Goal: Task Accomplishment & Management: Manage account settings

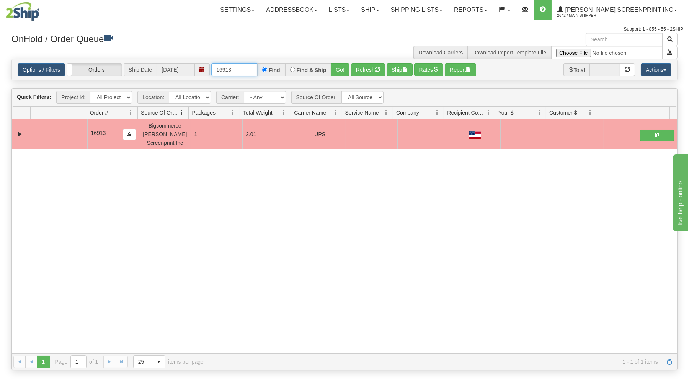
drag, startPoint x: 214, startPoint y: 67, endPoint x: 303, endPoint y: 54, distance: 90.6
click at [300, 62] on div "Options / Filters Group Shipments Orders Ship Date 08/12/2025 16913 Find Find &…" at bounding box center [344, 69] width 665 height 21
type input "16904"
click at [335, 68] on button "Go!" at bounding box center [340, 69] width 19 height 13
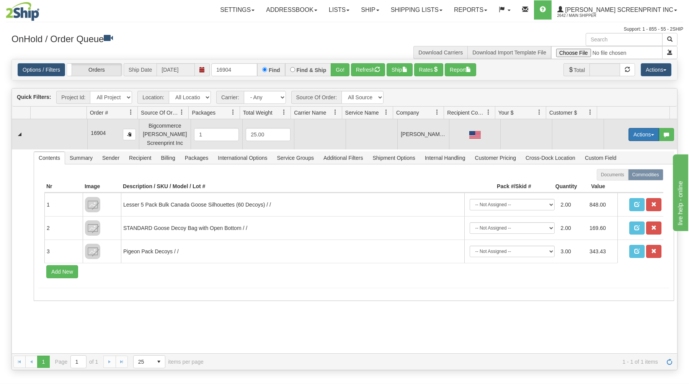
click at [638, 129] on button "Actions" at bounding box center [644, 134] width 31 height 13
click at [605, 147] on span "Open" at bounding box center [614, 149] width 18 height 6
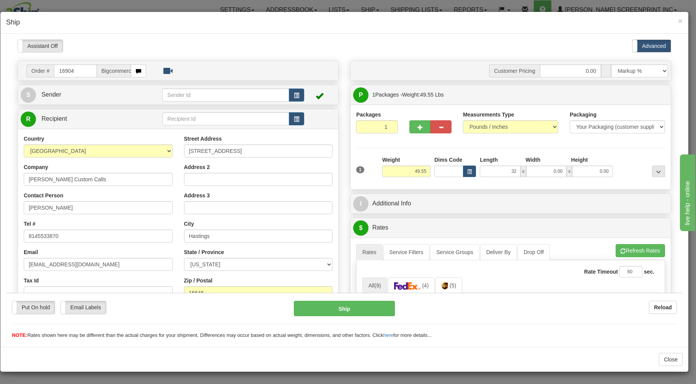
type input "3"
type input "28.00"
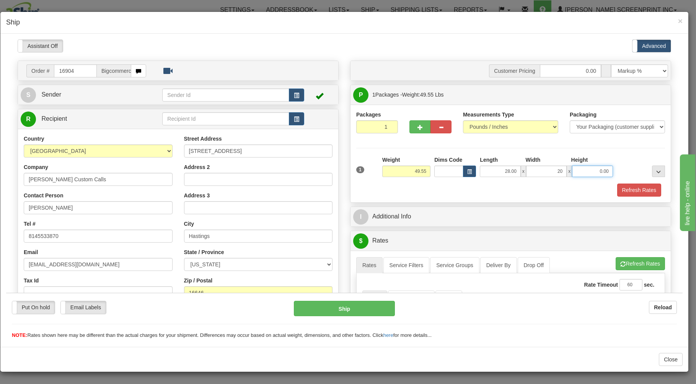
type input "20.00"
type input "11.00"
type input "49.55"
drag, startPoint x: 487, startPoint y: 168, endPoint x: 554, endPoint y: 150, distance: 68.5
click at [521, 165] on input "28.00" at bounding box center [500, 170] width 41 height 11
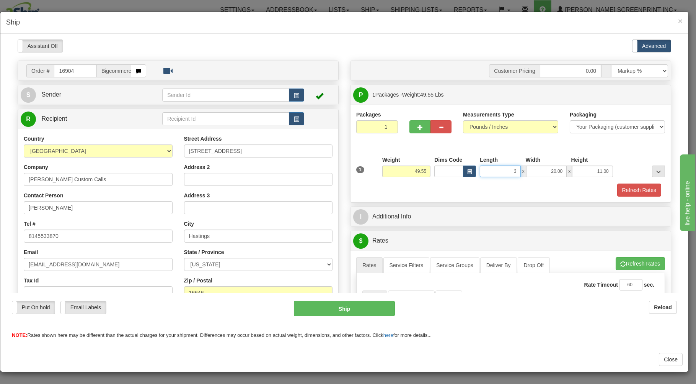
type input "38"
type input "49.55"
type input "38.00"
click at [485, 190] on div "Refresh Rates" at bounding box center [511, 189] width 313 height 13
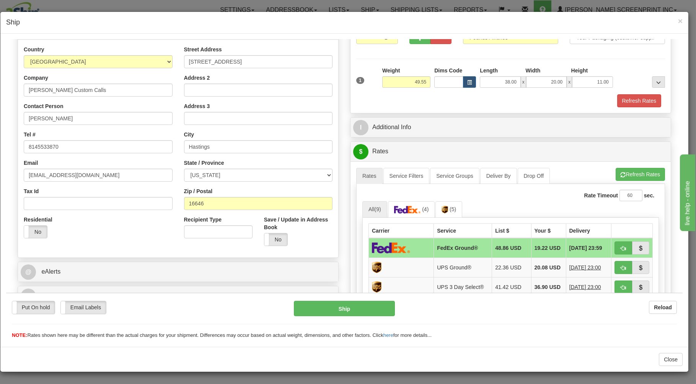
scroll to position [164, 0]
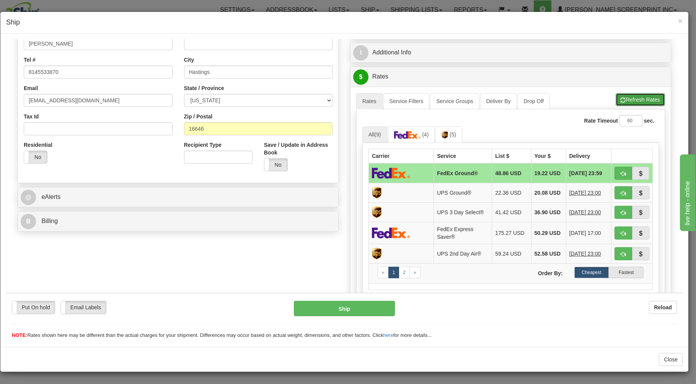
click at [631, 99] on button "Refresh Rates" at bounding box center [640, 99] width 49 height 13
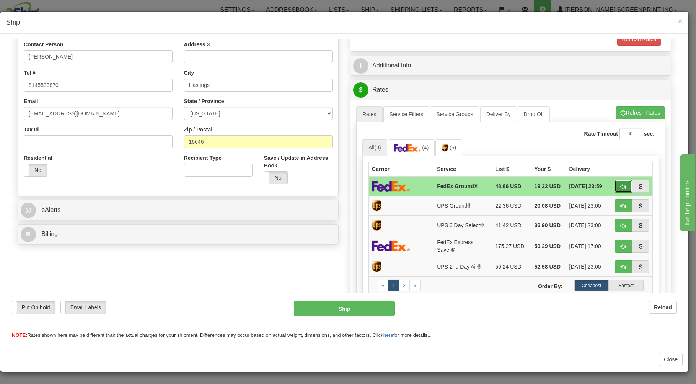
click at [621, 185] on span "button" at bounding box center [623, 186] width 5 height 5
type input "92"
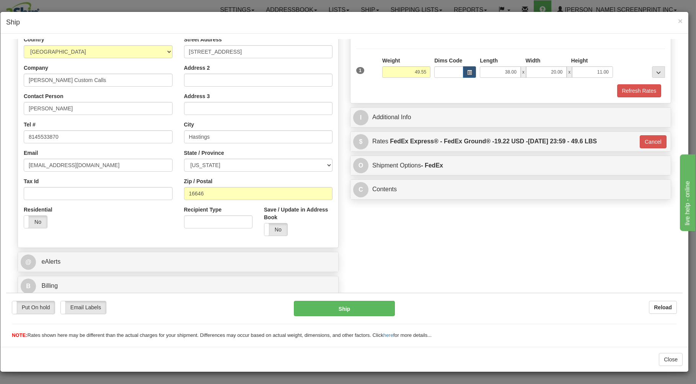
scroll to position [101, 0]
click at [368, 311] on button "Ship" at bounding box center [344, 307] width 101 height 15
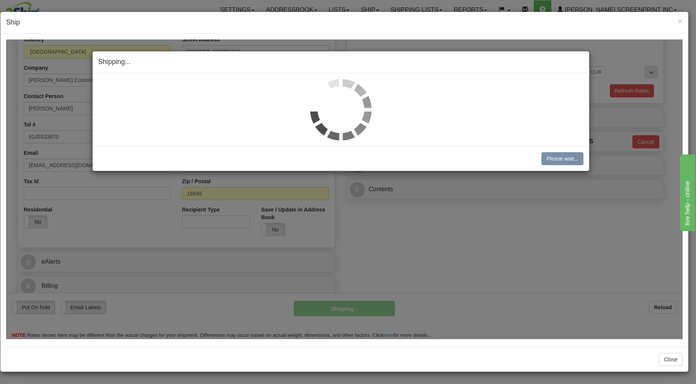
type input "49.60"
type input "92"
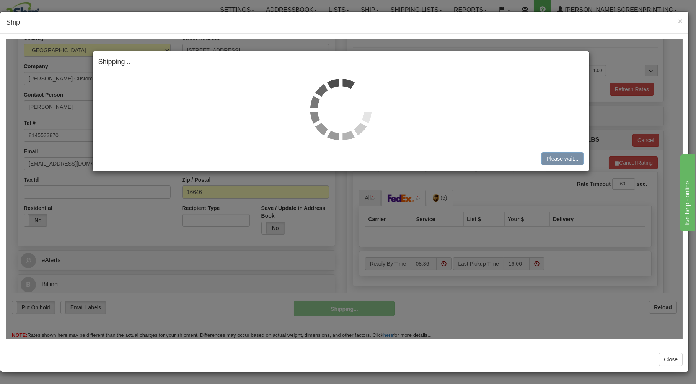
type input "49.55"
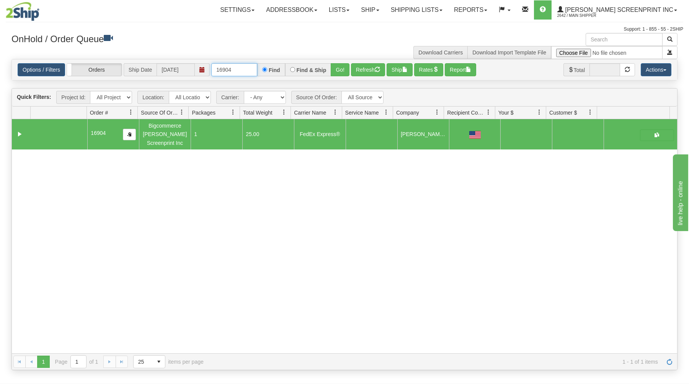
drag, startPoint x: 214, startPoint y: 67, endPoint x: 290, endPoint y: 52, distance: 77.9
click at [293, 57] on div "× Get OnHold Shipments fields - load dt: 265 Get OnHold Shipments fields - tran…" at bounding box center [345, 201] width 678 height 337
type input "31439229"
click at [334, 67] on button "Go!" at bounding box center [340, 69] width 19 height 13
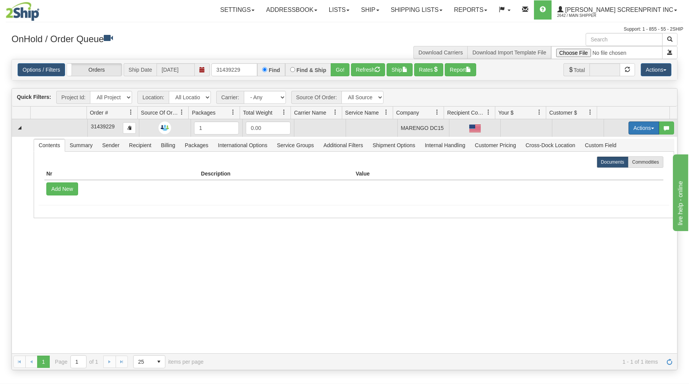
click at [651, 128] on span "button" at bounding box center [652, 128] width 3 height 2
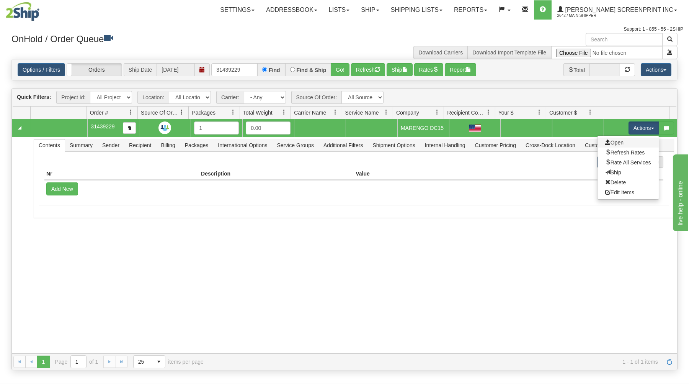
click at [630, 147] on link "Open" at bounding box center [628, 142] width 61 height 10
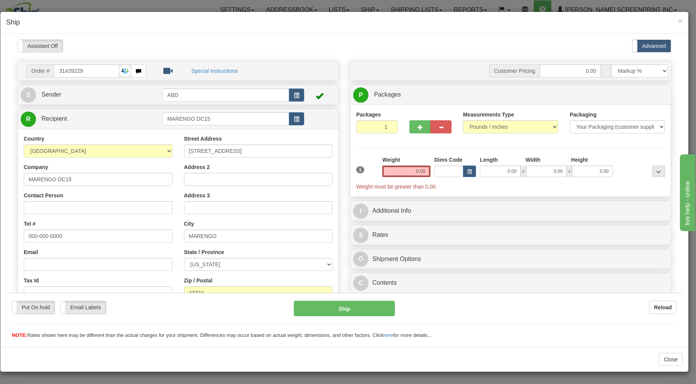
scroll to position [0, 0]
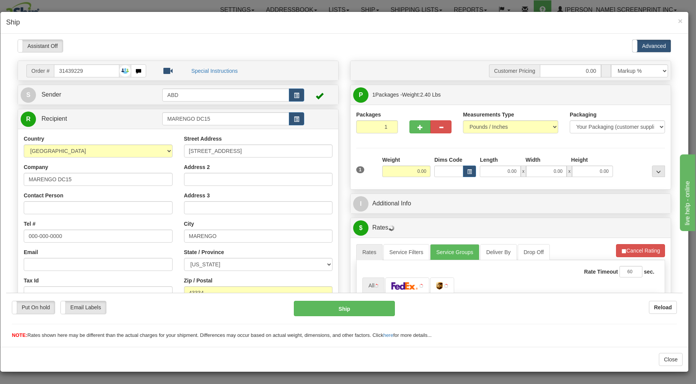
type input "2.40"
click at [497, 171] on input "0.00" at bounding box center [500, 170] width 41 height 11
type input "17.00"
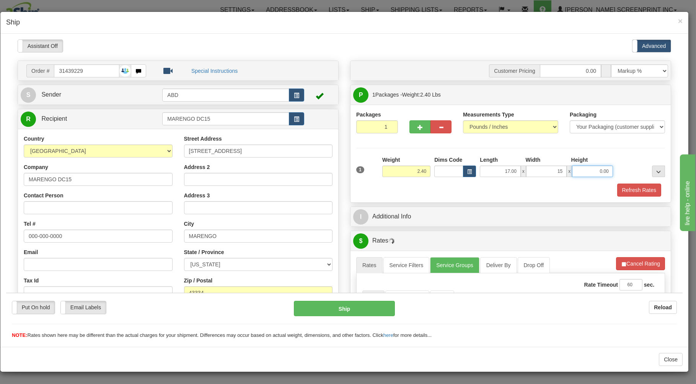
type input "15.00"
type input "3.00"
type input "2.40"
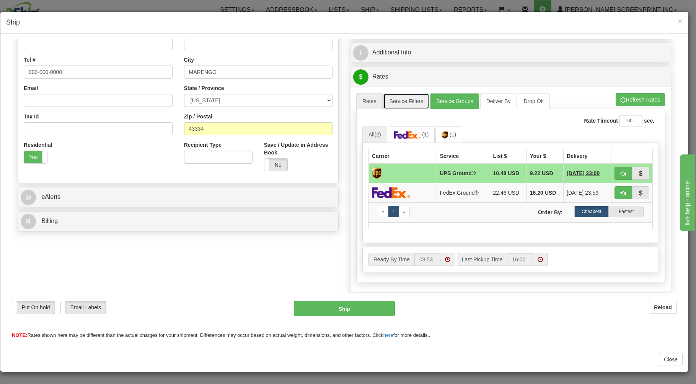
click at [405, 105] on link "Service Filters" at bounding box center [407, 101] width 46 height 16
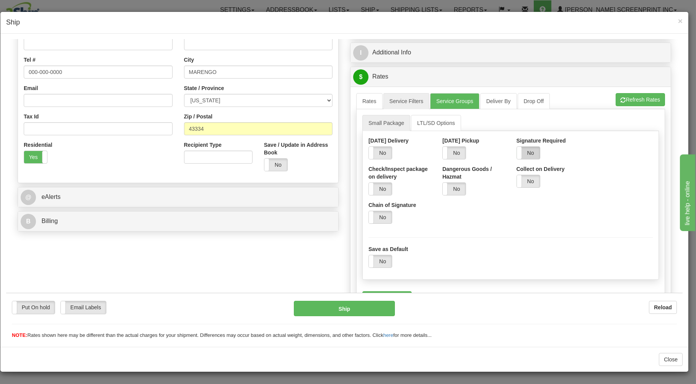
click at [524, 151] on label "No" at bounding box center [528, 152] width 23 height 12
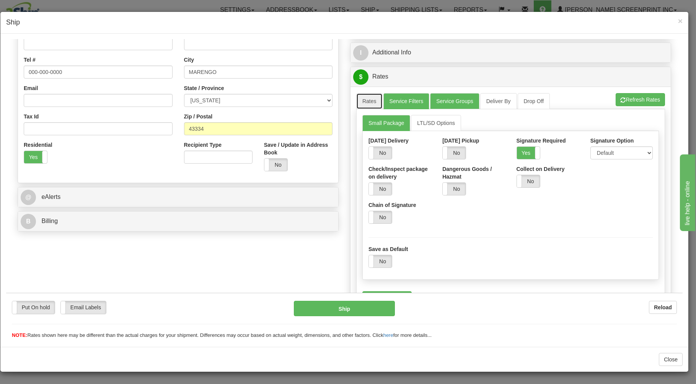
click at [363, 102] on link "Rates" at bounding box center [369, 101] width 26 height 16
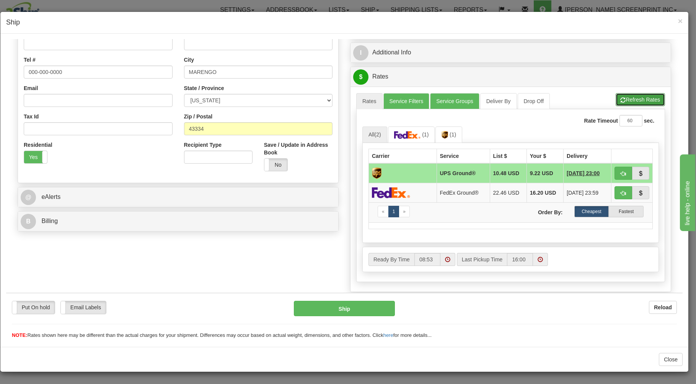
click at [642, 97] on button "Refresh Rates" at bounding box center [640, 99] width 49 height 13
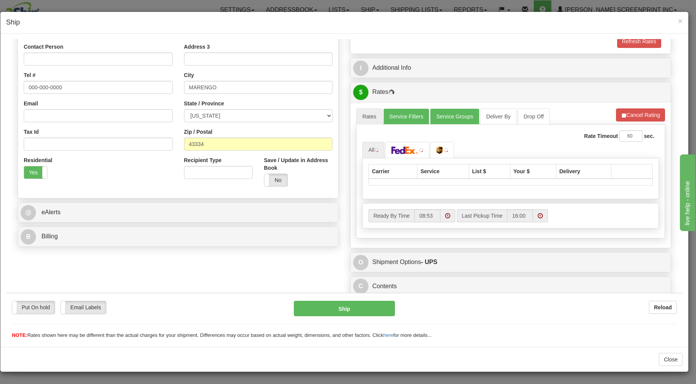
scroll to position [151, 0]
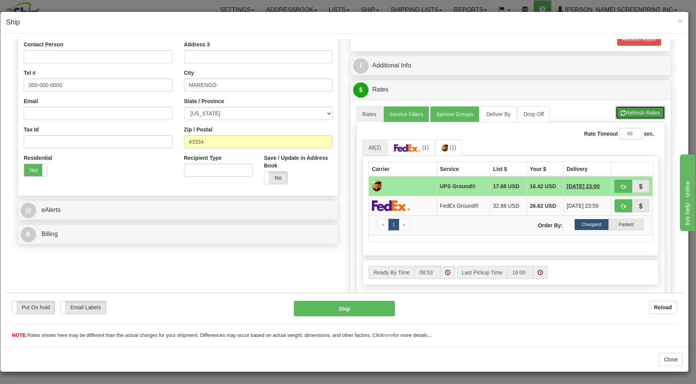
click at [619, 113] on button "Refresh Rates" at bounding box center [640, 112] width 49 height 13
click at [617, 183] on button "button" at bounding box center [624, 185] width 18 height 13
type input "03"
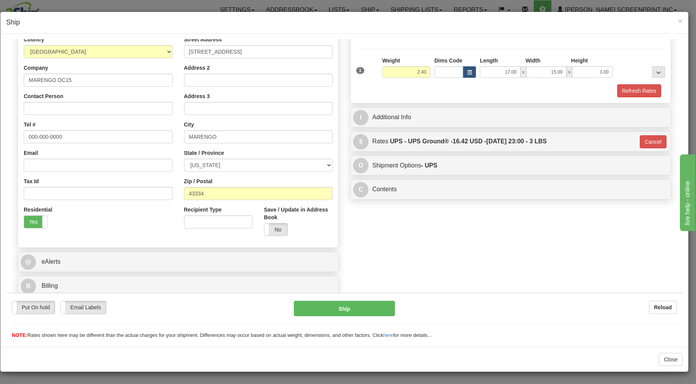
scroll to position [101, 0]
click at [345, 305] on button "Ship" at bounding box center [344, 307] width 101 height 15
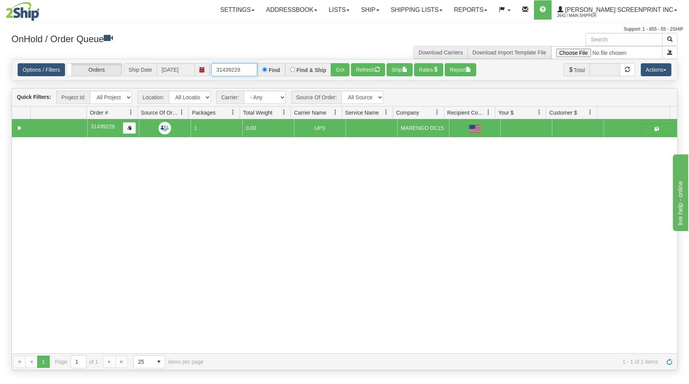
drag, startPoint x: 214, startPoint y: 69, endPoint x: 318, endPoint y: 62, distance: 104.8
click at [318, 62] on div "Options / Filters Group Shipments Orders Ship Date 08/12/2025 31439229 Find Fin…" at bounding box center [344, 69] width 665 height 21
type input "31439231"
click at [340, 67] on button "Go!" at bounding box center [340, 69] width 19 height 13
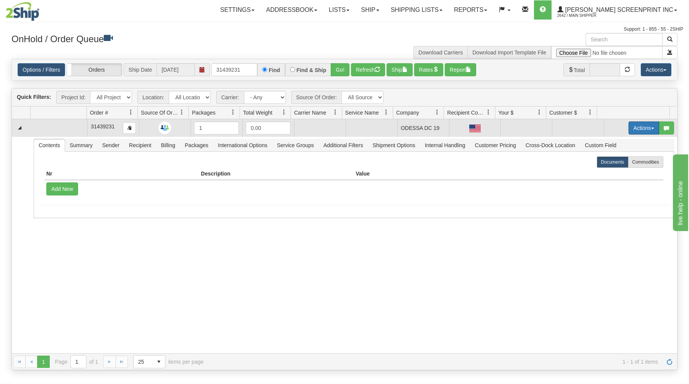
click at [638, 124] on button "Actions" at bounding box center [644, 127] width 31 height 13
click at [624, 143] on link "Open" at bounding box center [628, 142] width 61 height 10
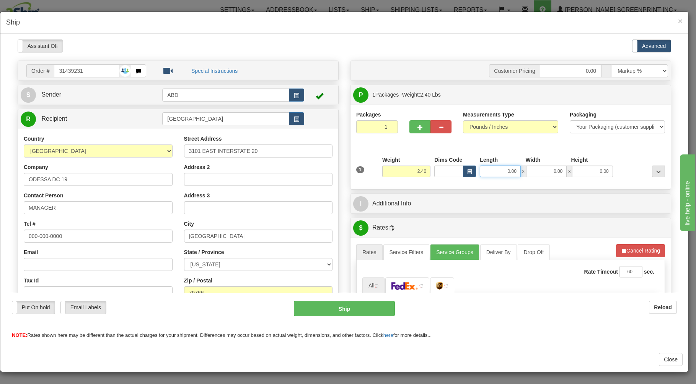
scroll to position [0, 0]
click at [492, 176] on input "0.00" at bounding box center [500, 170] width 41 height 11
type input "17.00"
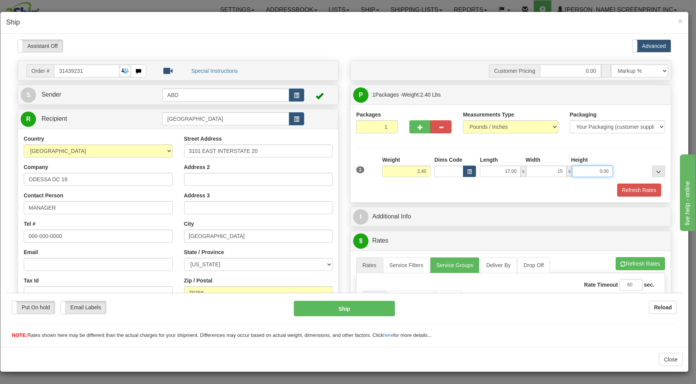
type input "15.00"
type input "3.00"
type input "2.40"
click at [491, 189] on div "Refresh Rates" at bounding box center [511, 189] width 313 height 13
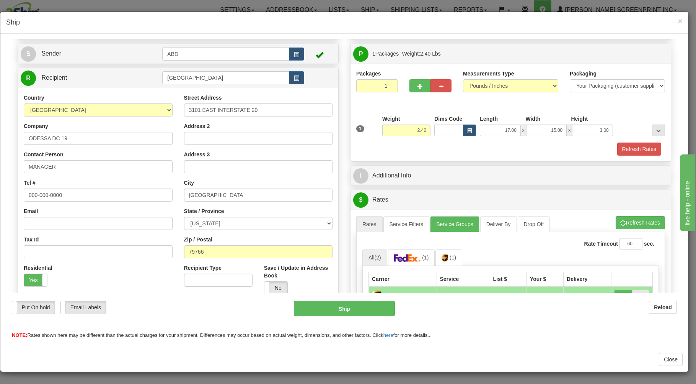
scroll to position [164, 0]
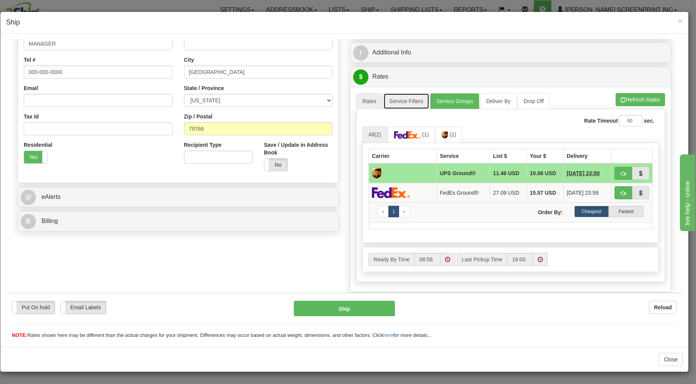
click at [397, 103] on link "Service Filters" at bounding box center [407, 101] width 46 height 16
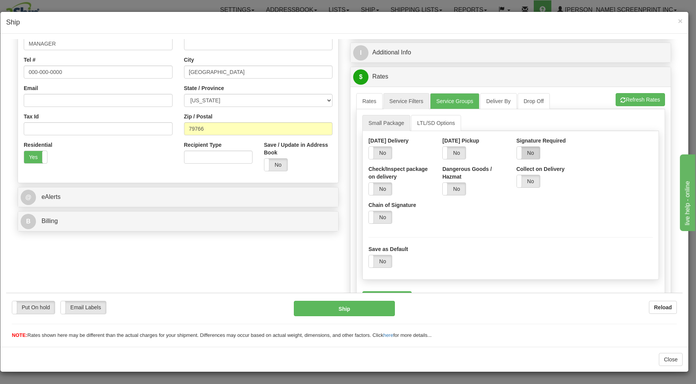
click at [529, 151] on label "No" at bounding box center [528, 152] width 23 height 12
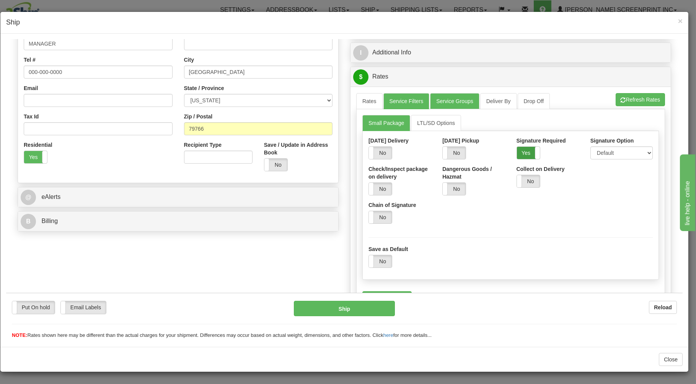
drag, startPoint x: 525, startPoint y: 153, endPoint x: 376, endPoint y: 116, distance: 154.2
click at [525, 152] on label "Yes" at bounding box center [528, 152] width 23 height 12
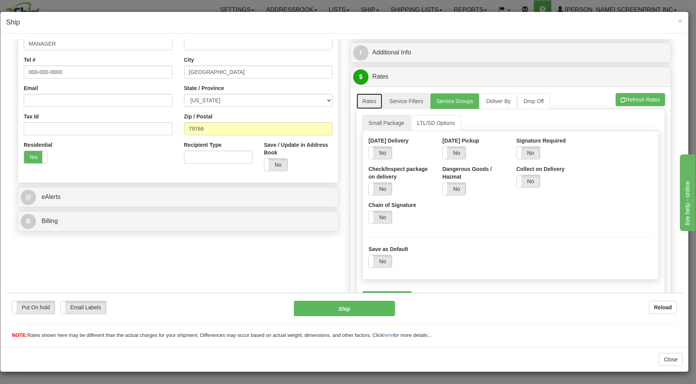
click at [370, 99] on link "Rates" at bounding box center [369, 101] width 26 height 16
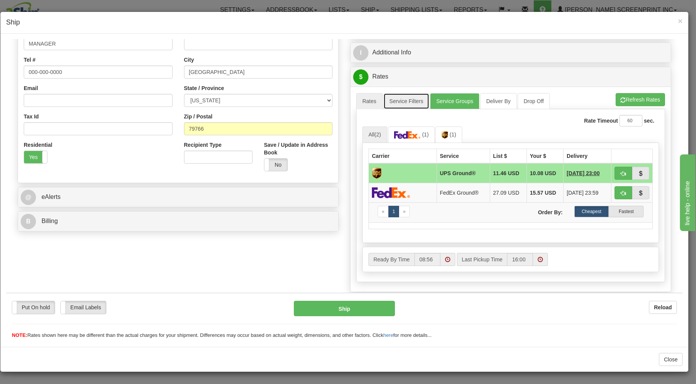
drag, startPoint x: 407, startPoint y: 97, endPoint x: 419, endPoint y: 106, distance: 15.0
click at [407, 98] on link "Service Filters" at bounding box center [407, 101] width 46 height 16
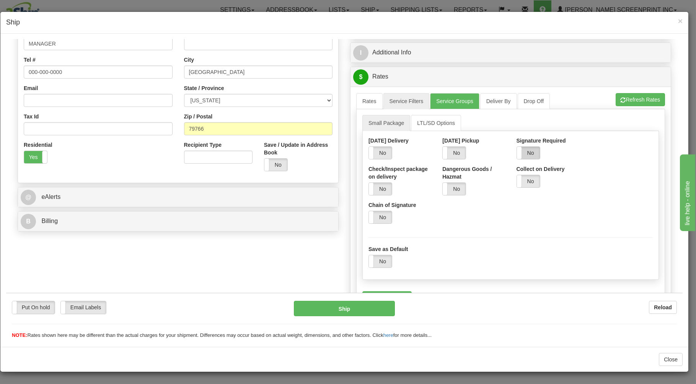
click at [524, 153] on label "No" at bounding box center [528, 152] width 23 height 12
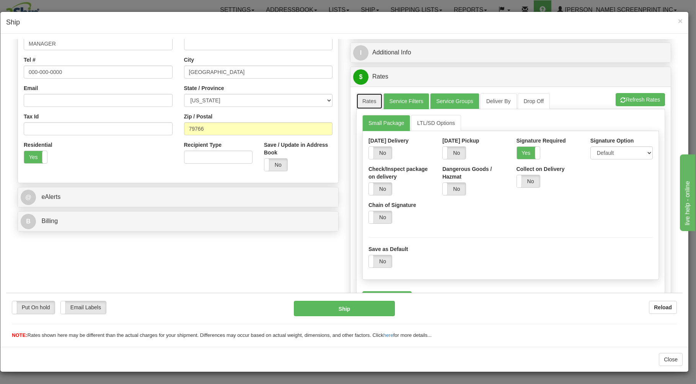
click at [364, 101] on link "Rates" at bounding box center [369, 101] width 26 height 16
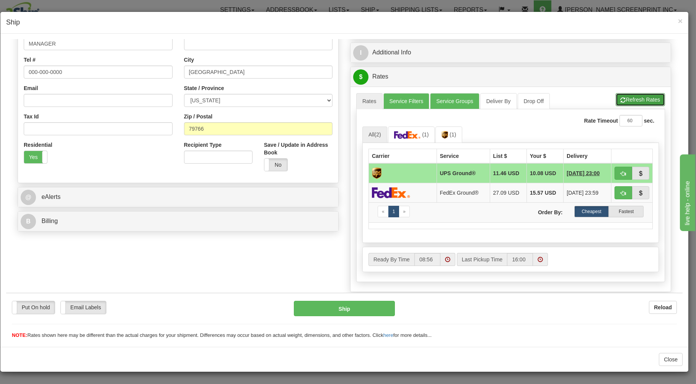
click at [620, 99] on button "Refresh Rates" at bounding box center [640, 99] width 49 height 13
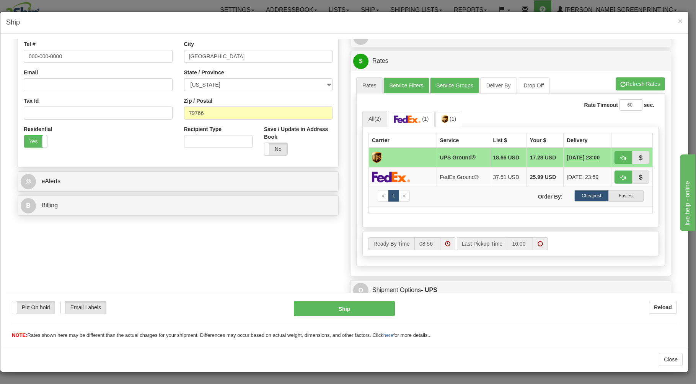
scroll to position [192, 0]
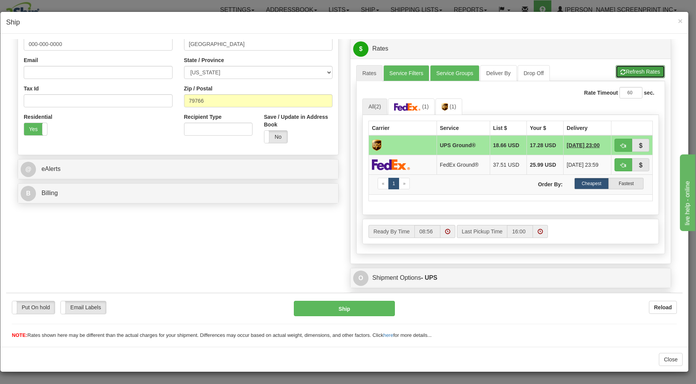
click at [627, 73] on button "Refresh Rates" at bounding box center [640, 71] width 49 height 13
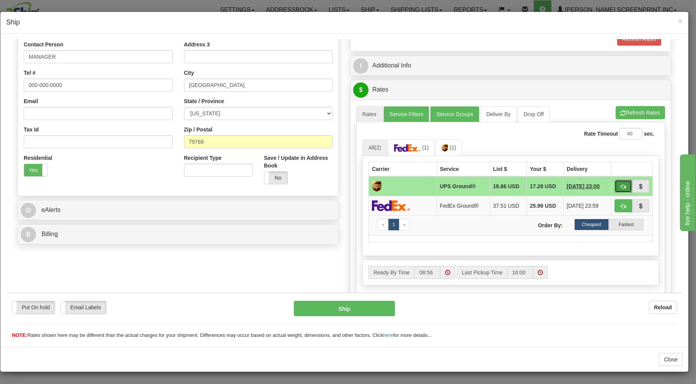
drag, startPoint x: 615, startPoint y: 184, endPoint x: 609, endPoint y: 184, distance: 6.5
click at [621, 184] on span "button" at bounding box center [623, 186] width 5 height 5
type input "03"
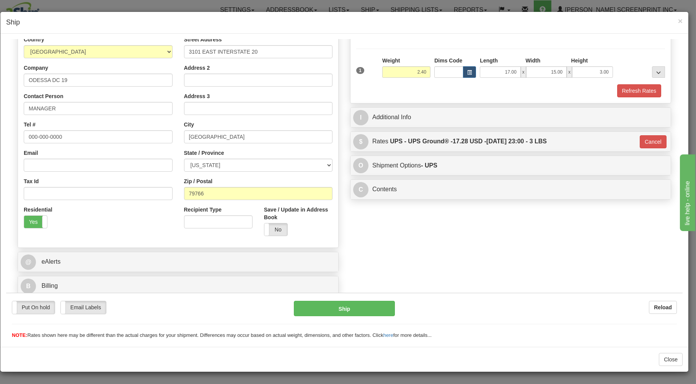
scroll to position [101, 0]
click at [346, 303] on button "Ship" at bounding box center [344, 307] width 101 height 15
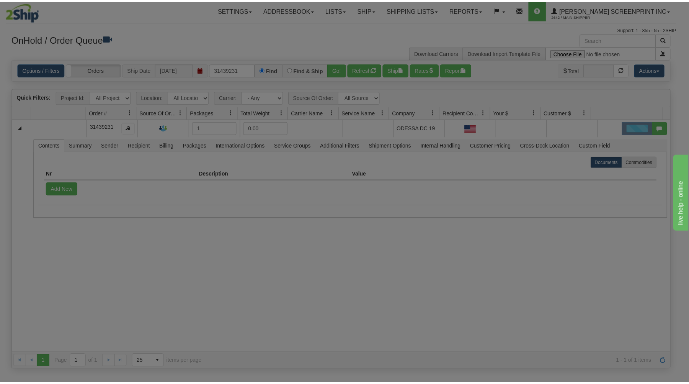
scroll to position [0, 0]
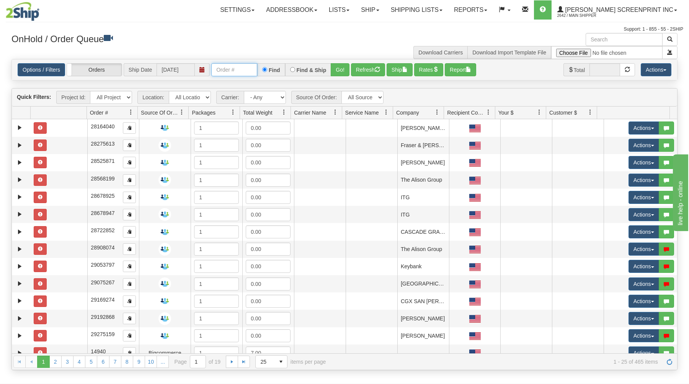
click at [224, 74] on input "text" at bounding box center [234, 69] width 46 height 13
type input "1"
type input "16916"
click at [340, 66] on button "Go!" at bounding box center [340, 69] width 19 height 13
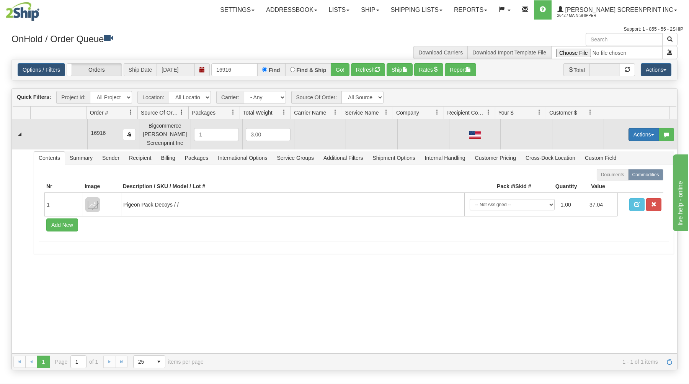
click at [642, 131] on button "Actions" at bounding box center [644, 134] width 31 height 13
click at [620, 148] on link "Open" at bounding box center [628, 149] width 61 height 10
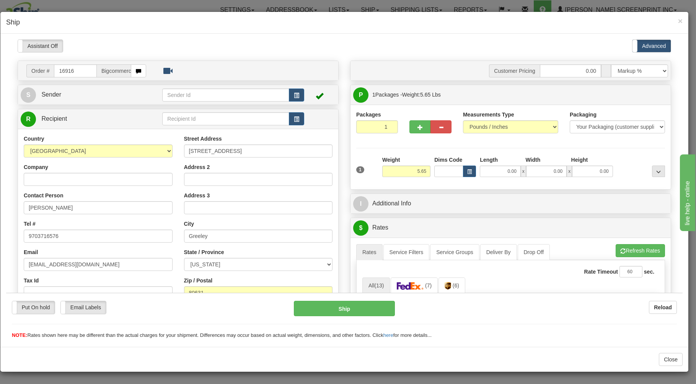
type input "2.55"
click at [492, 176] on input "0.00" at bounding box center [500, 170] width 41 height 11
type input "17.00"
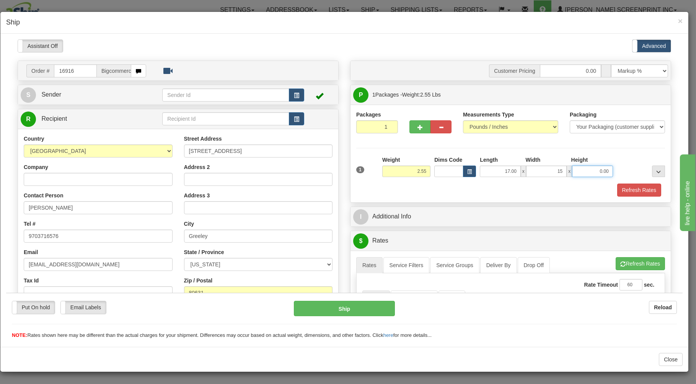
type input "15.00"
type input "3.00"
click at [424, 189] on div "Refresh Rates" at bounding box center [511, 189] width 313 height 13
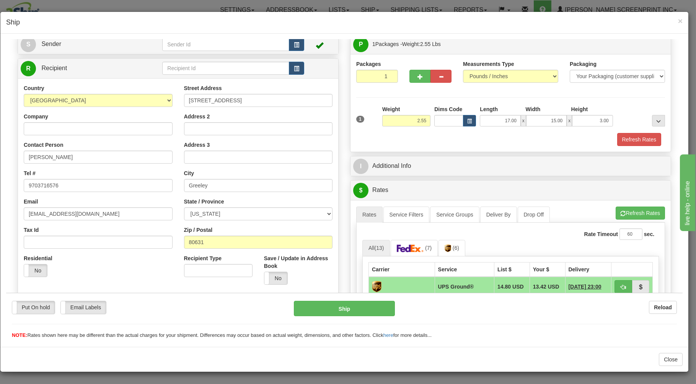
scroll to position [123, 0]
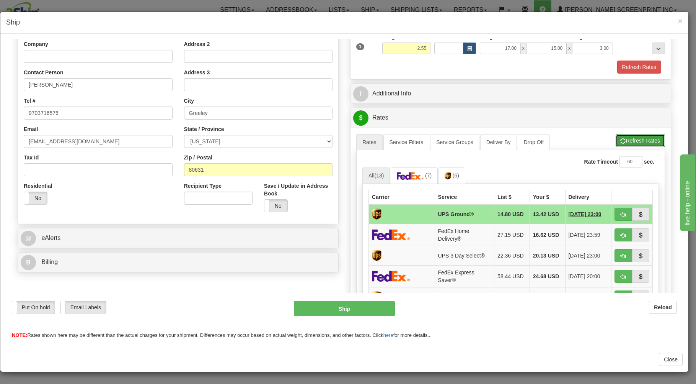
click at [624, 135] on button "Refresh Rates" at bounding box center [640, 140] width 49 height 13
click at [618, 211] on button "button" at bounding box center [624, 213] width 18 height 13
type input "03"
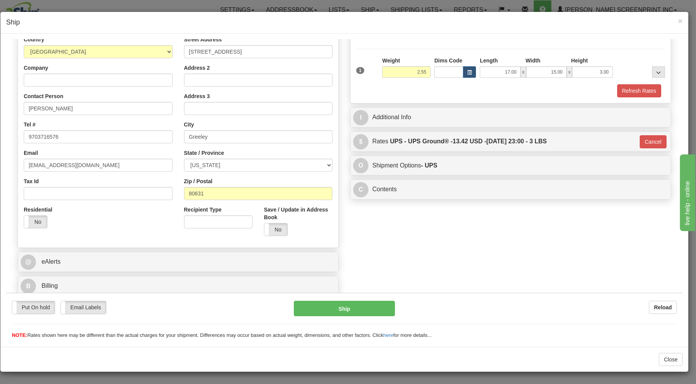
scroll to position [101, 0]
click at [367, 304] on button "Ship" at bounding box center [344, 307] width 101 height 15
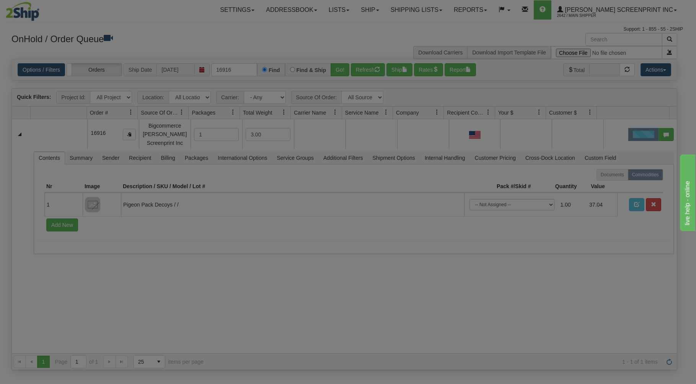
scroll to position [0, 0]
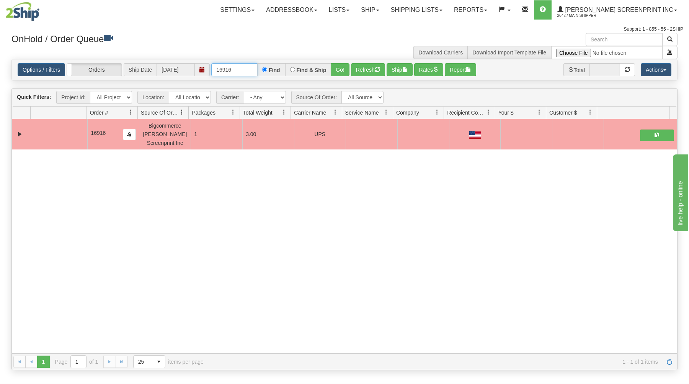
drag, startPoint x: 213, startPoint y: 72, endPoint x: 285, endPoint y: 52, distance: 74.8
click at [279, 59] on div "× Get OnHold Shipments fields - load dt: 340 Get OnHold Shipments fields - tran…" at bounding box center [345, 201] width 678 height 337
type input "16915"
click at [341, 67] on button "Go!" at bounding box center [340, 69] width 19 height 13
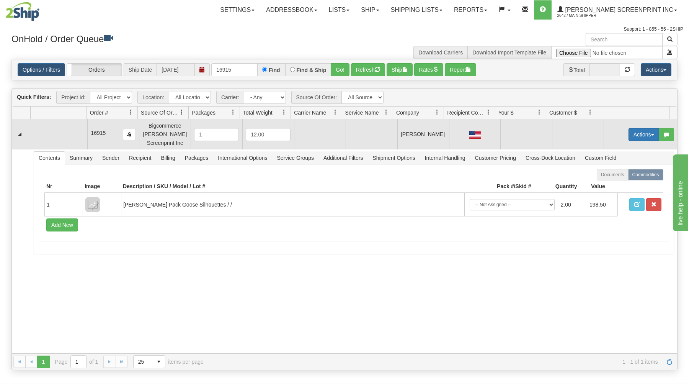
click at [642, 131] on button "Actions" at bounding box center [644, 134] width 31 height 13
click at [623, 148] on link "Open" at bounding box center [628, 149] width 61 height 10
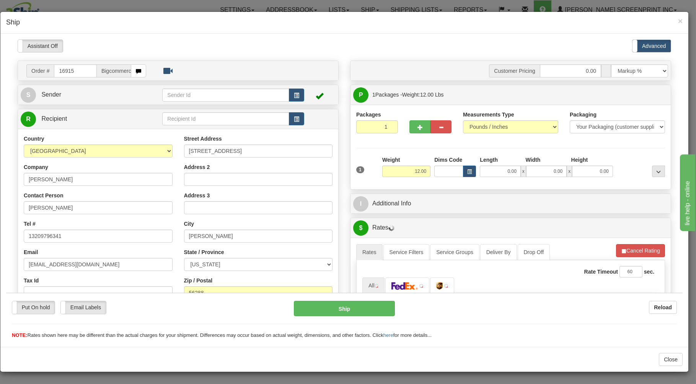
type input "12.55"
click at [490, 173] on input "0.00" at bounding box center [500, 170] width 41 height 11
type input "29.00"
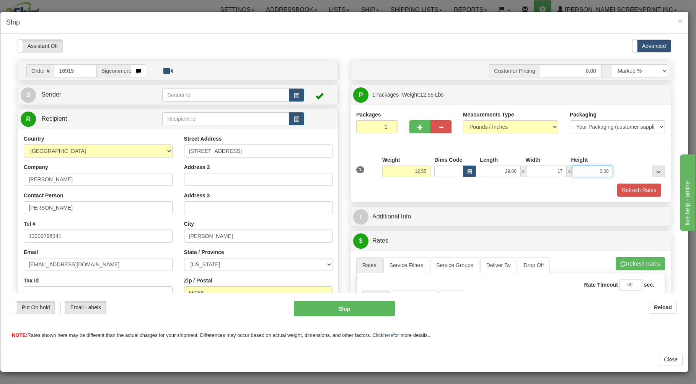
type input "17.00"
type input "5"
type input "7.00"
click at [374, 178] on div "1 Weight 12.55 Dims Code x x" at bounding box center [511, 168] width 313 height 27
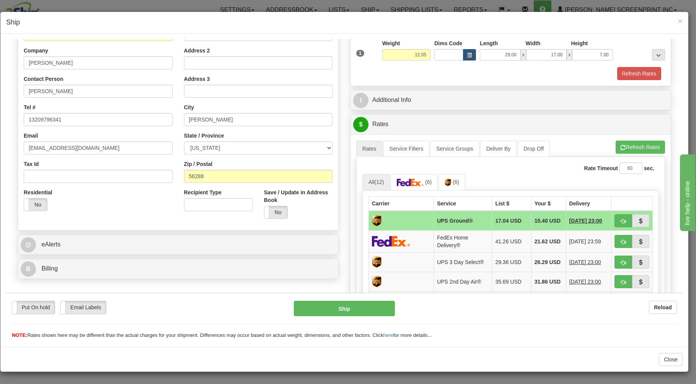
scroll to position [123, 0]
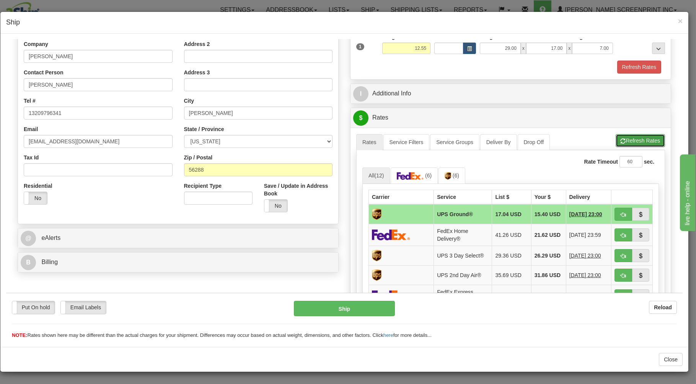
click at [620, 139] on button "Refresh Rates" at bounding box center [640, 140] width 49 height 13
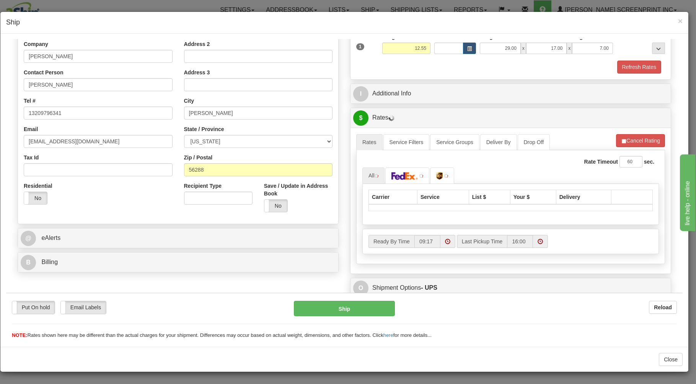
scroll to position [151, 0]
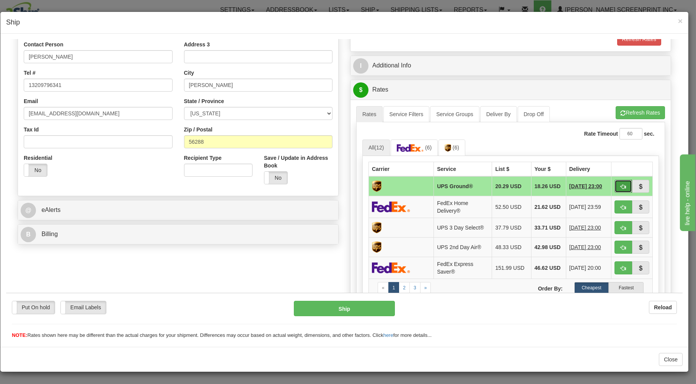
click at [621, 184] on span "button" at bounding box center [623, 186] width 5 height 5
type input "03"
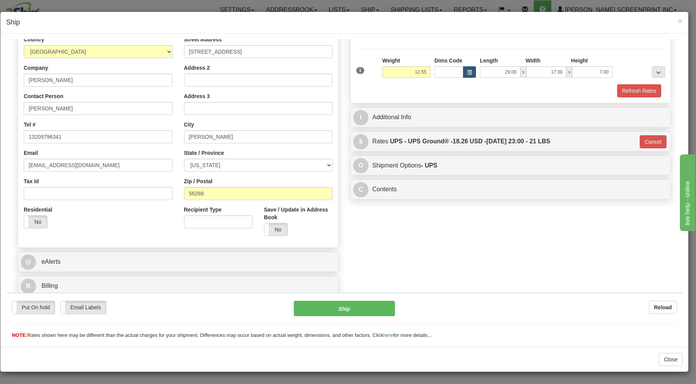
scroll to position [101, 0]
click at [374, 306] on button "Ship" at bounding box center [344, 307] width 101 height 15
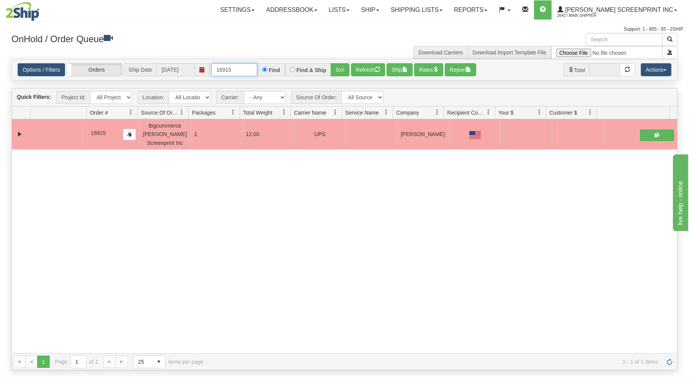
drag, startPoint x: 212, startPoint y: 69, endPoint x: 303, endPoint y: 57, distance: 91.4
click at [304, 60] on div "Options / Filters Group Shipments Orders Ship Date [DATE] 16915 Find Find & Shi…" at bounding box center [344, 69] width 665 height 21
type input "16917"
click at [340, 67] on button "Go!" at bounding box center [340, 69] width 19 height 13
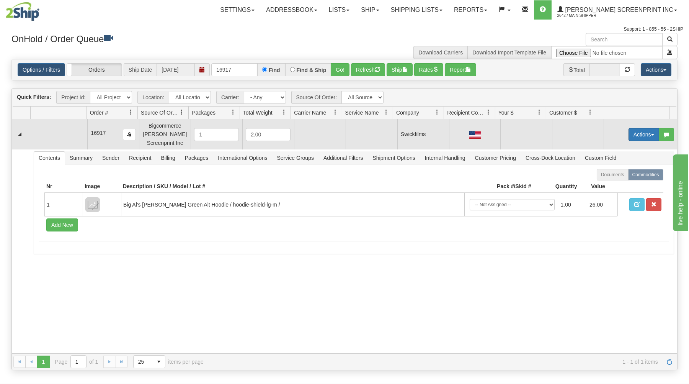
click at [636, 131] on button "Actions" at bounding box center [644, 134] width 31 height 13
click at [629, 147] on link "Open" at bounding box center [628, 149] width 61 height 10
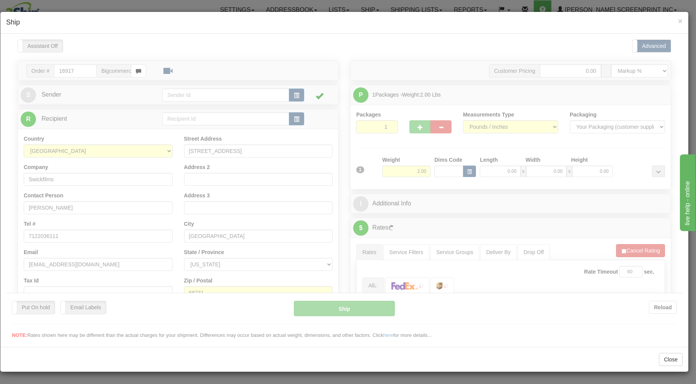
scroll to position [0, 0]
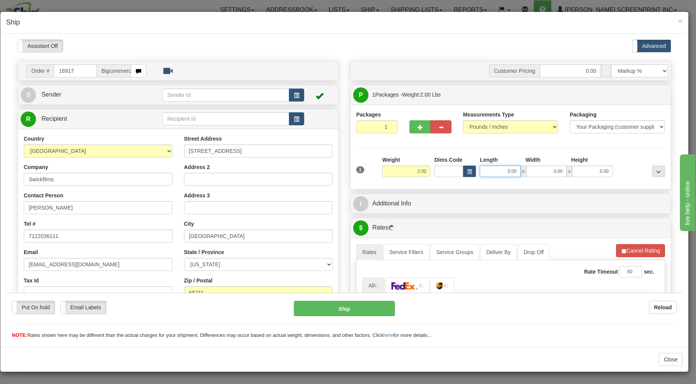
click at [495, 173] on input "0.00" at bounding box center [500, 170] width 41 height 11
type input "1.65"
type input "17.00"
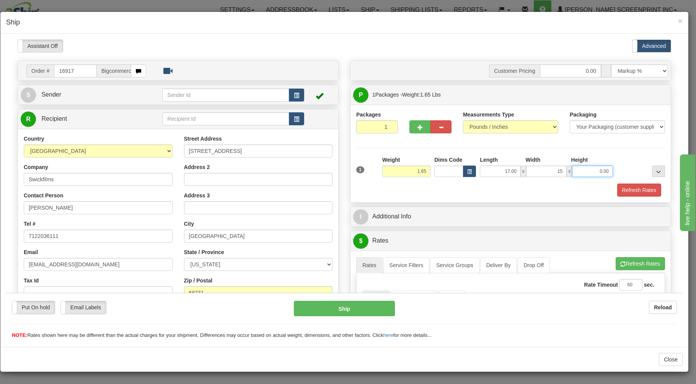
type input "15.00"
type input "3.00"
type input "1.65"
click at [429, 193] on div "Refresh Rates" at bounding box center [511, 189] width 313 height 13
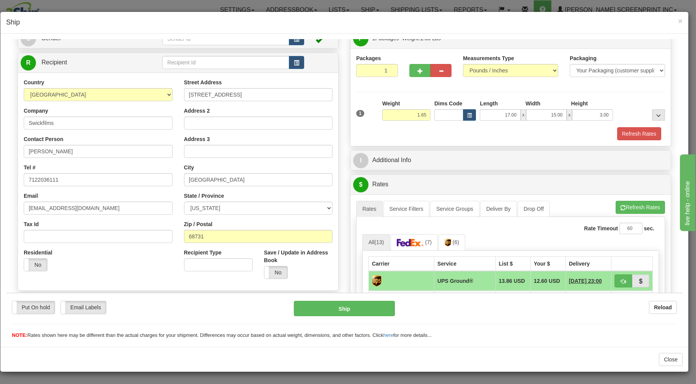
scroll to position [164, 0]
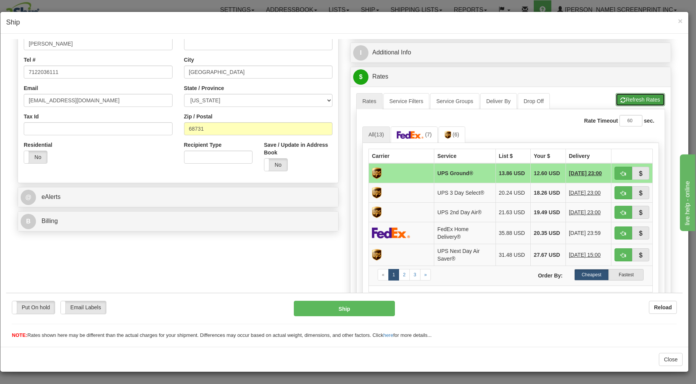
click at [634, 95] on button "Refresh Rates" at bounding box center [640, 99] width 49 height 13
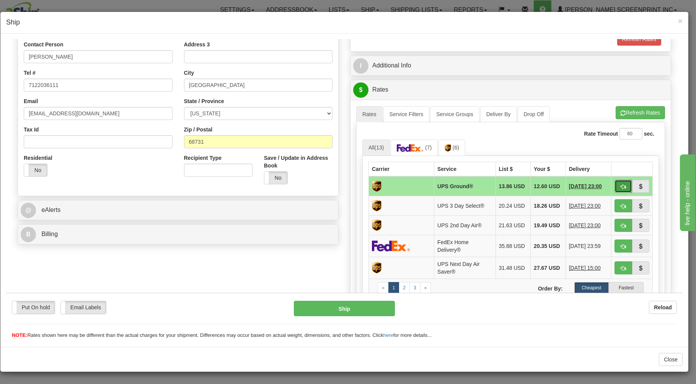
click at [615, 182] on button "button" at bounding box center [624, 185] width 18 height 13
type input "03"
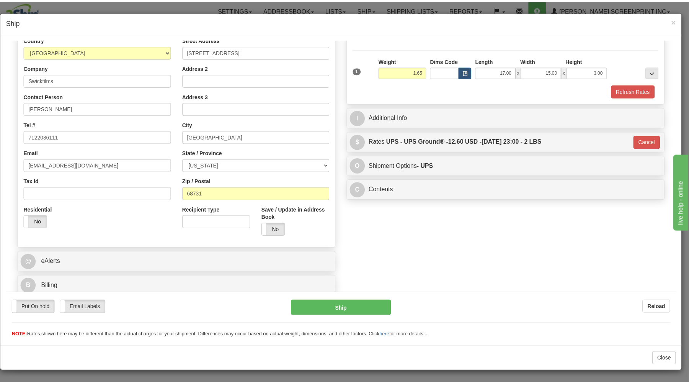
scroll to position [101, 0]
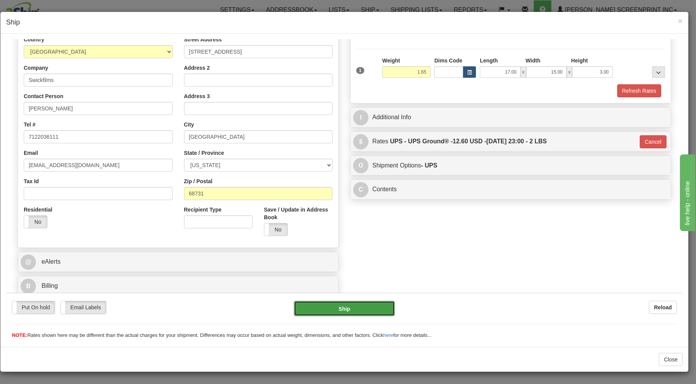
click at [378, 308] on button "Ship" at bounding box center [344, 307] width 101 height 15
